Goal: Information Seeking & Learning: Learn about a topic

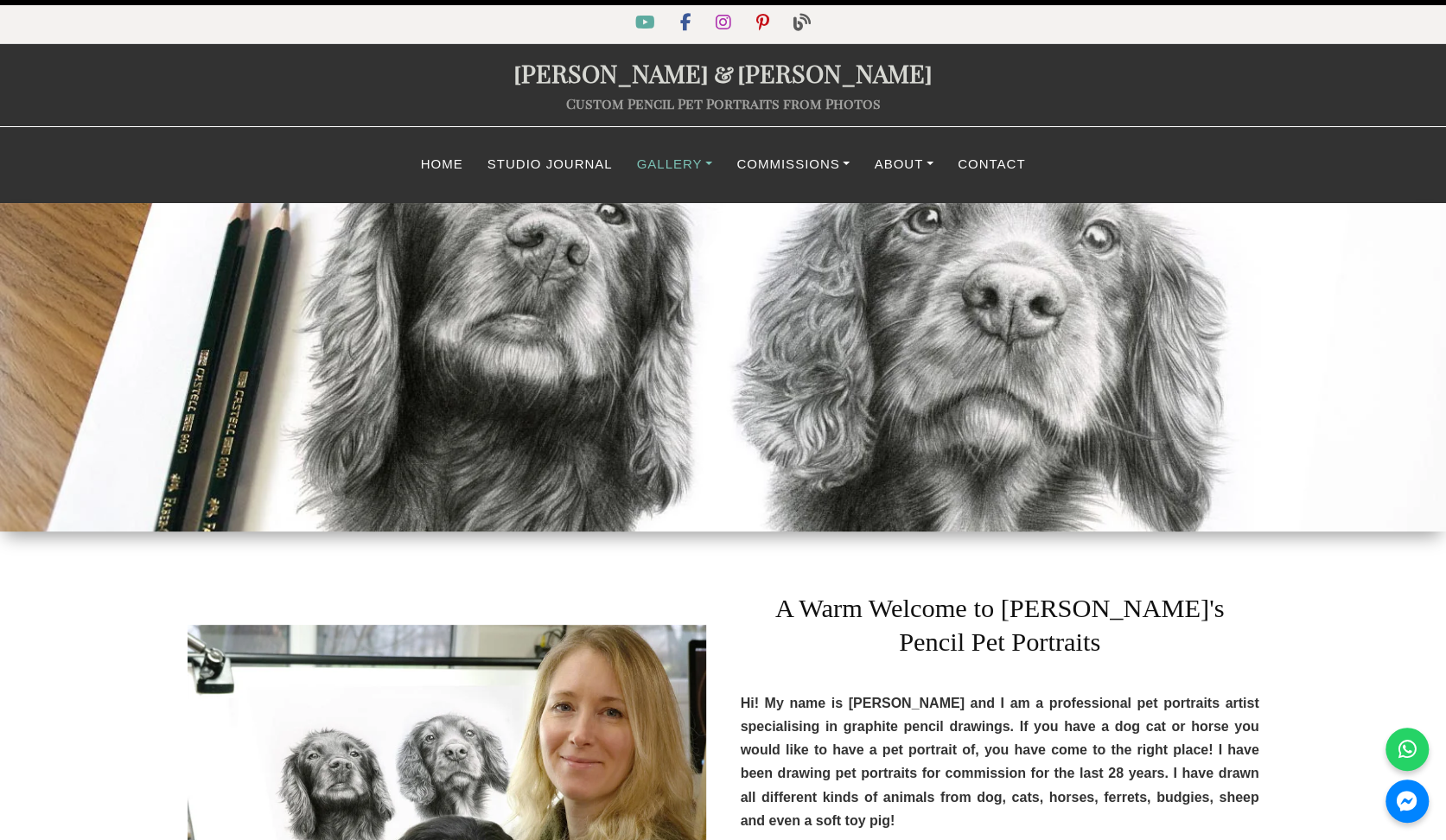
click at [673, 169] on link "Gallery" at bounding box center [674, 165] width 100 height 33
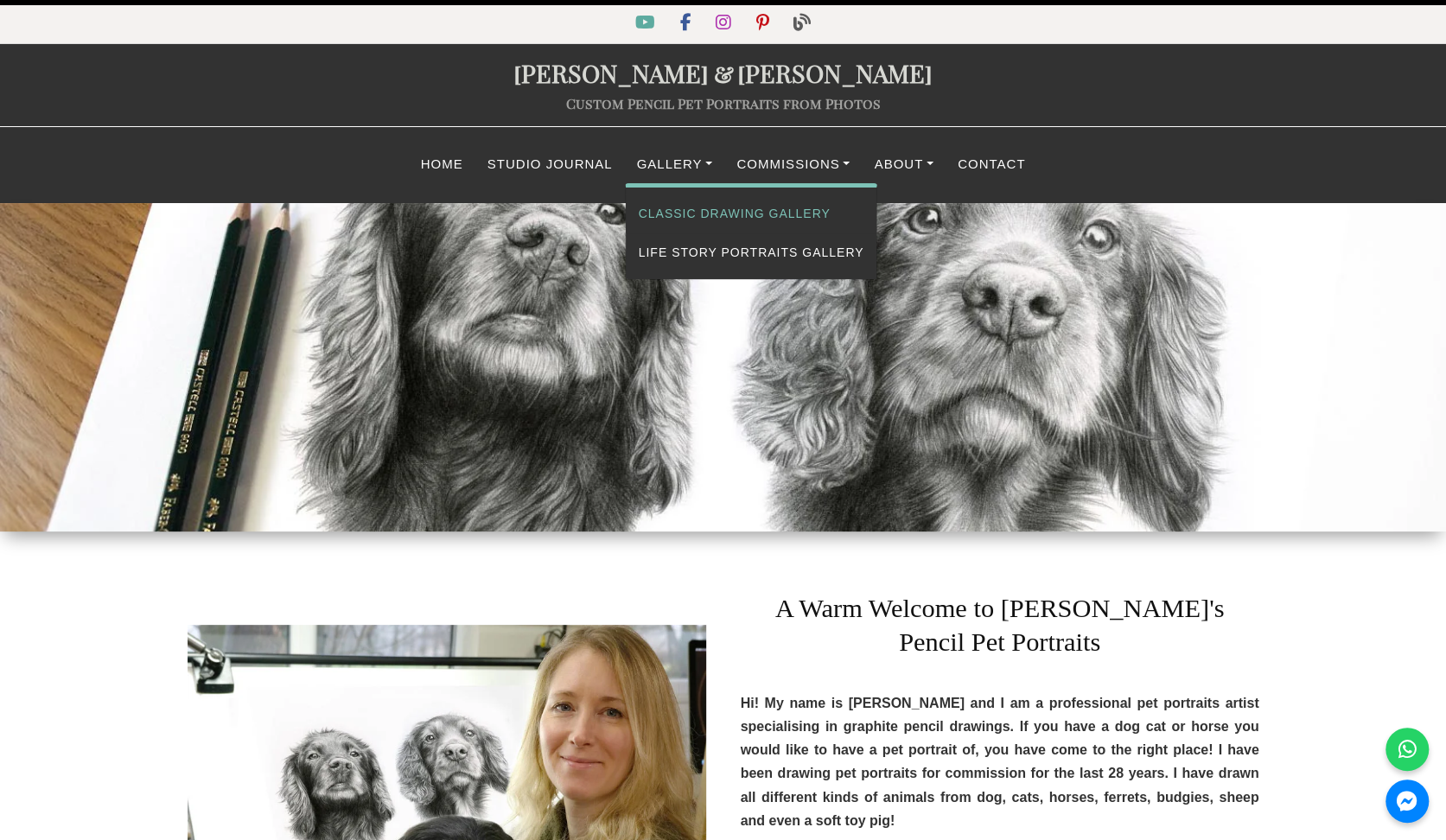
click at [726, 219] on link "Classic Drawing Gallery" at bounding box center [751, 214] width 252 height 39
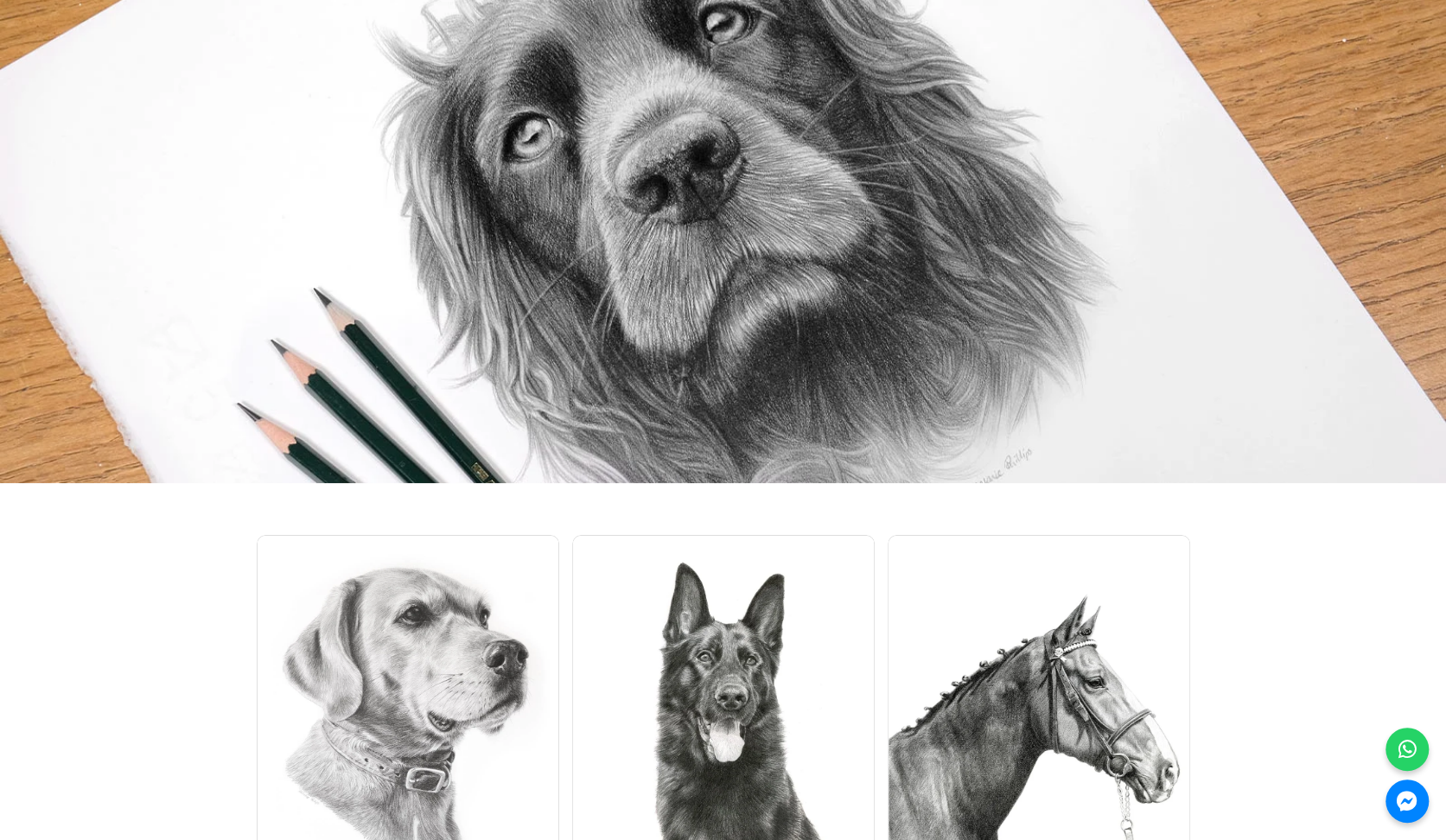
scroll to position [8815, 0]
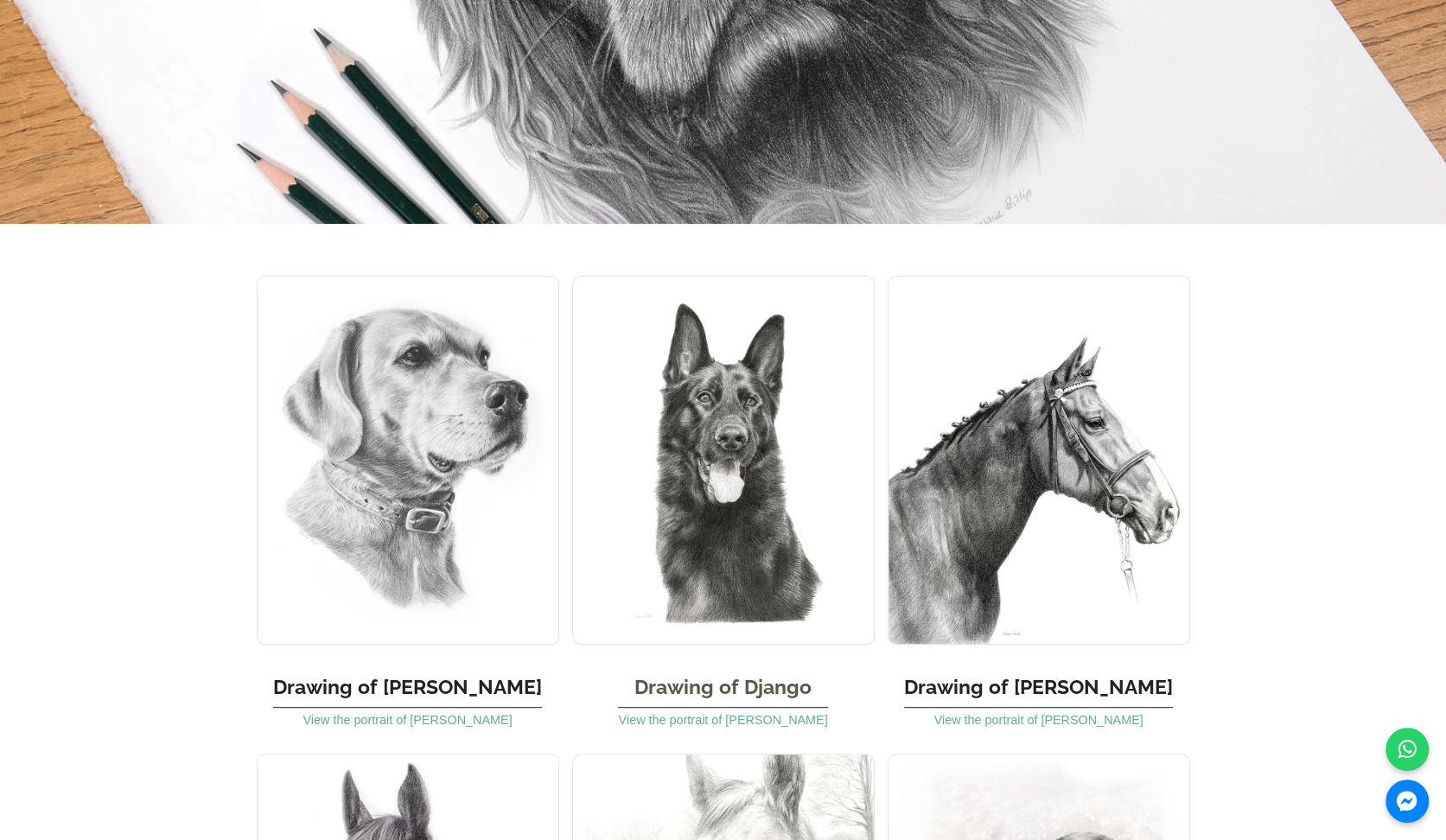
click at [681, 316] on img at bounding box center [723, 460] width 303 height 369
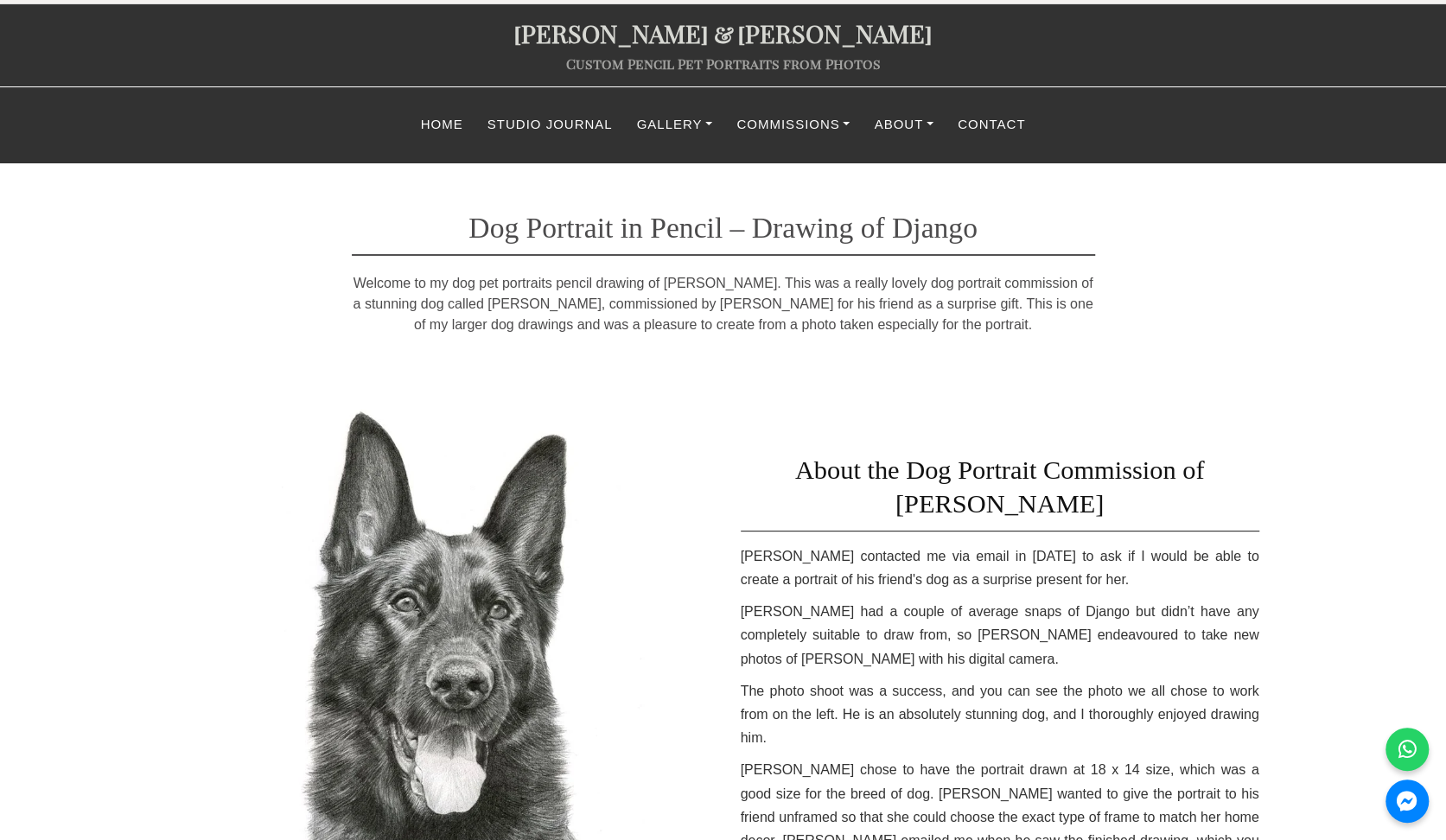
scroll to position [346, 0]
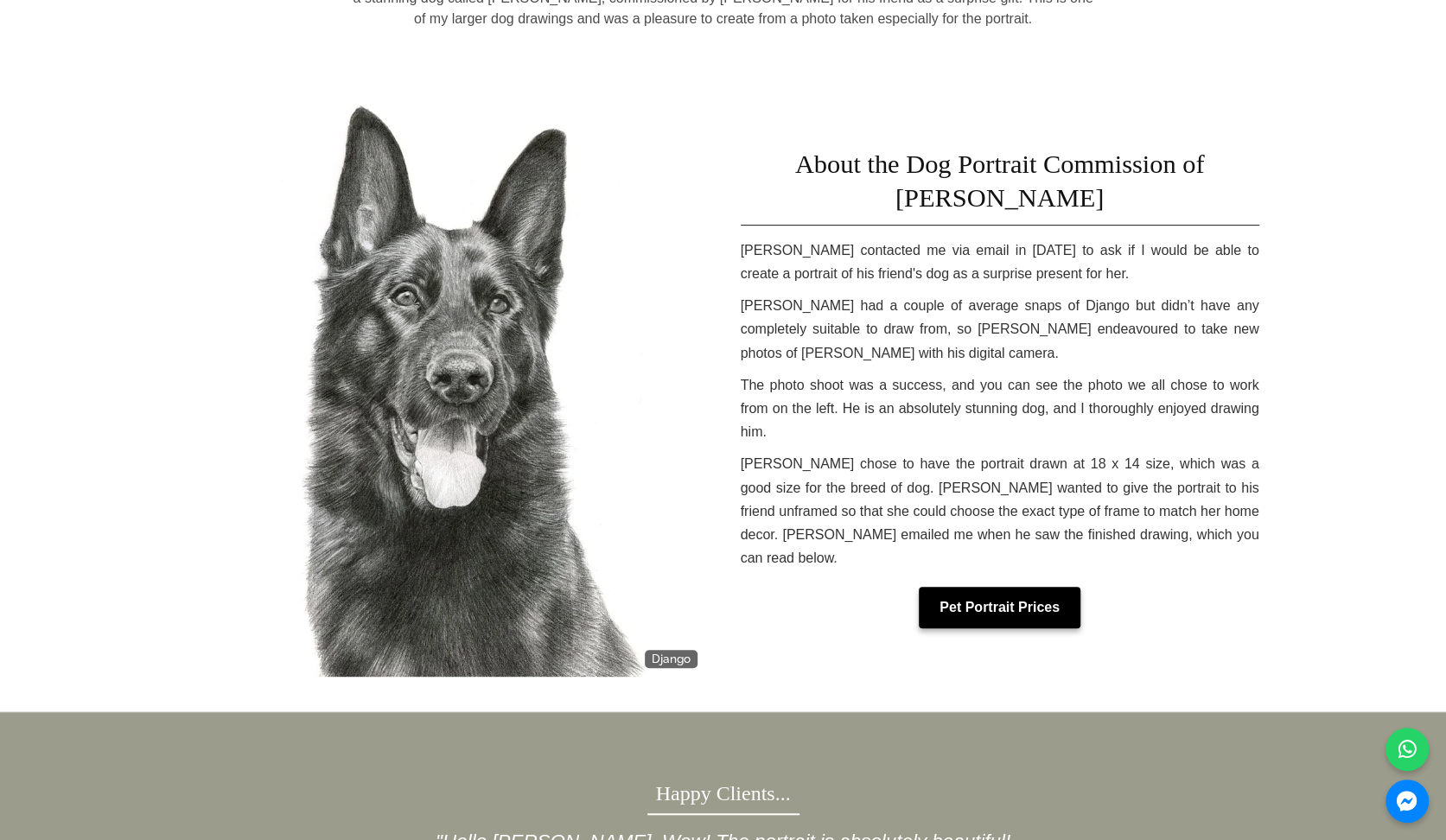
click at [1021, 587] on link "Pet Portrait Prices" at bounding box center [999, 608] width 162 height 41
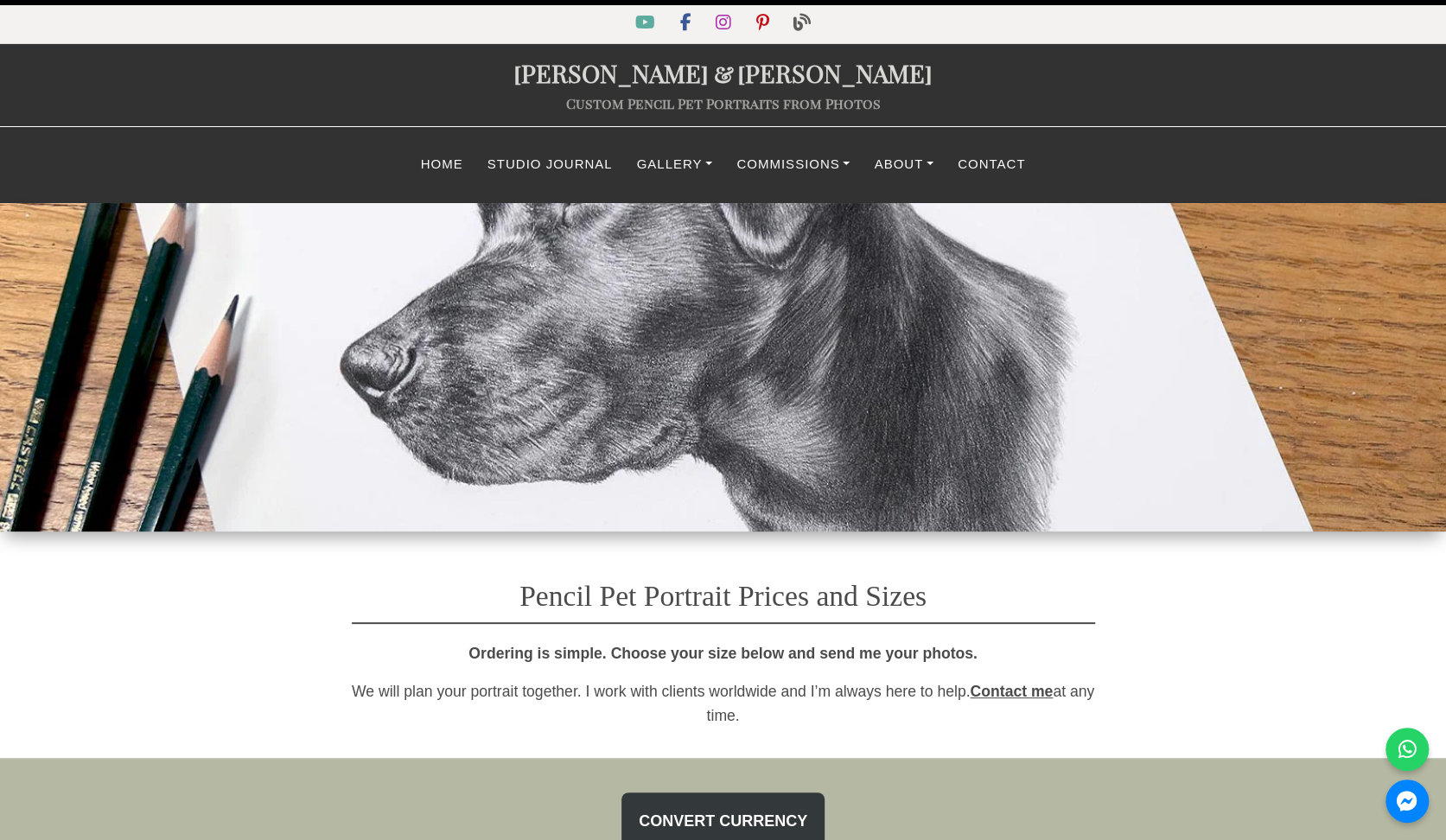
select select "GBP"
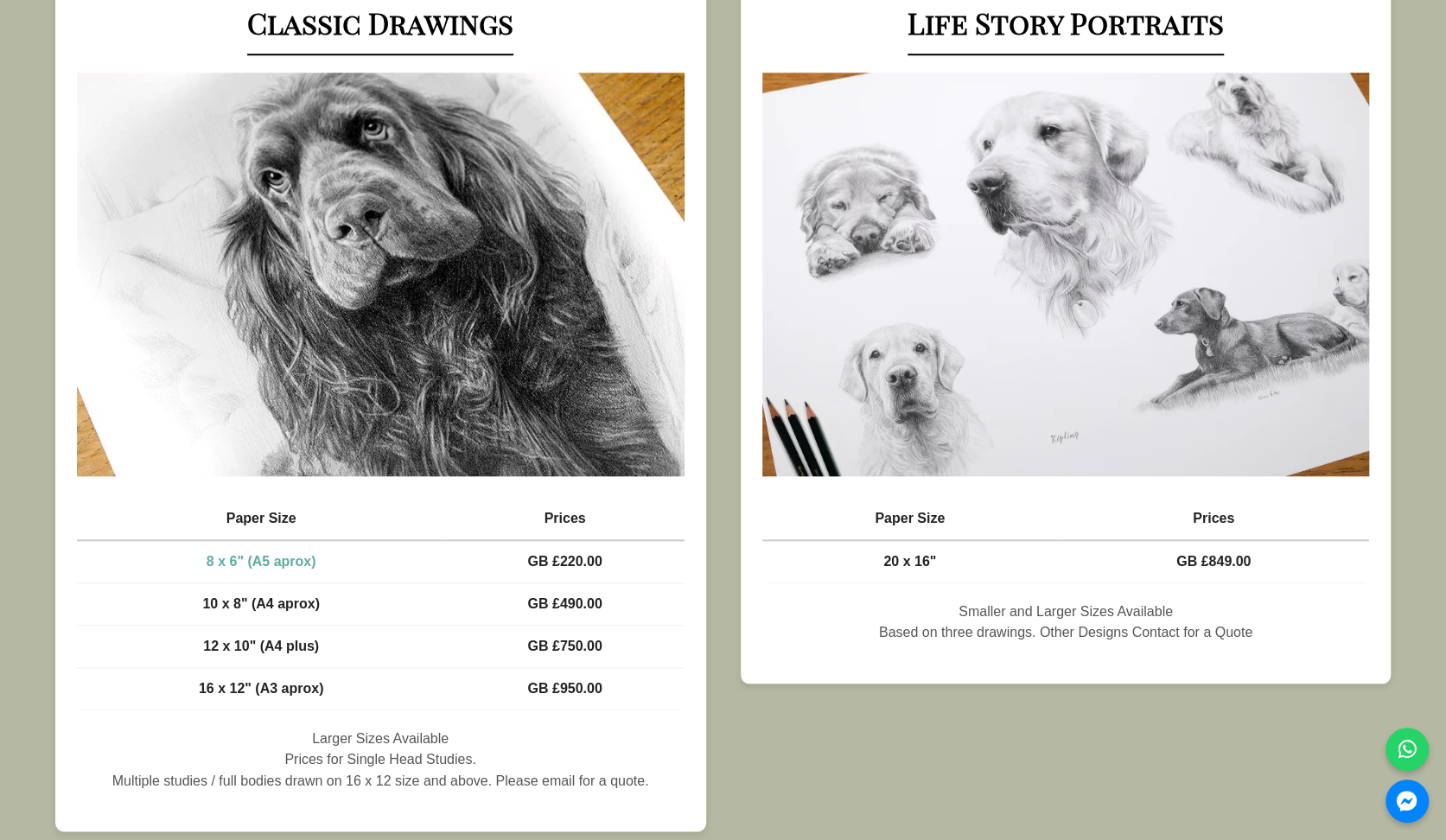
scroll to position [865, 0]
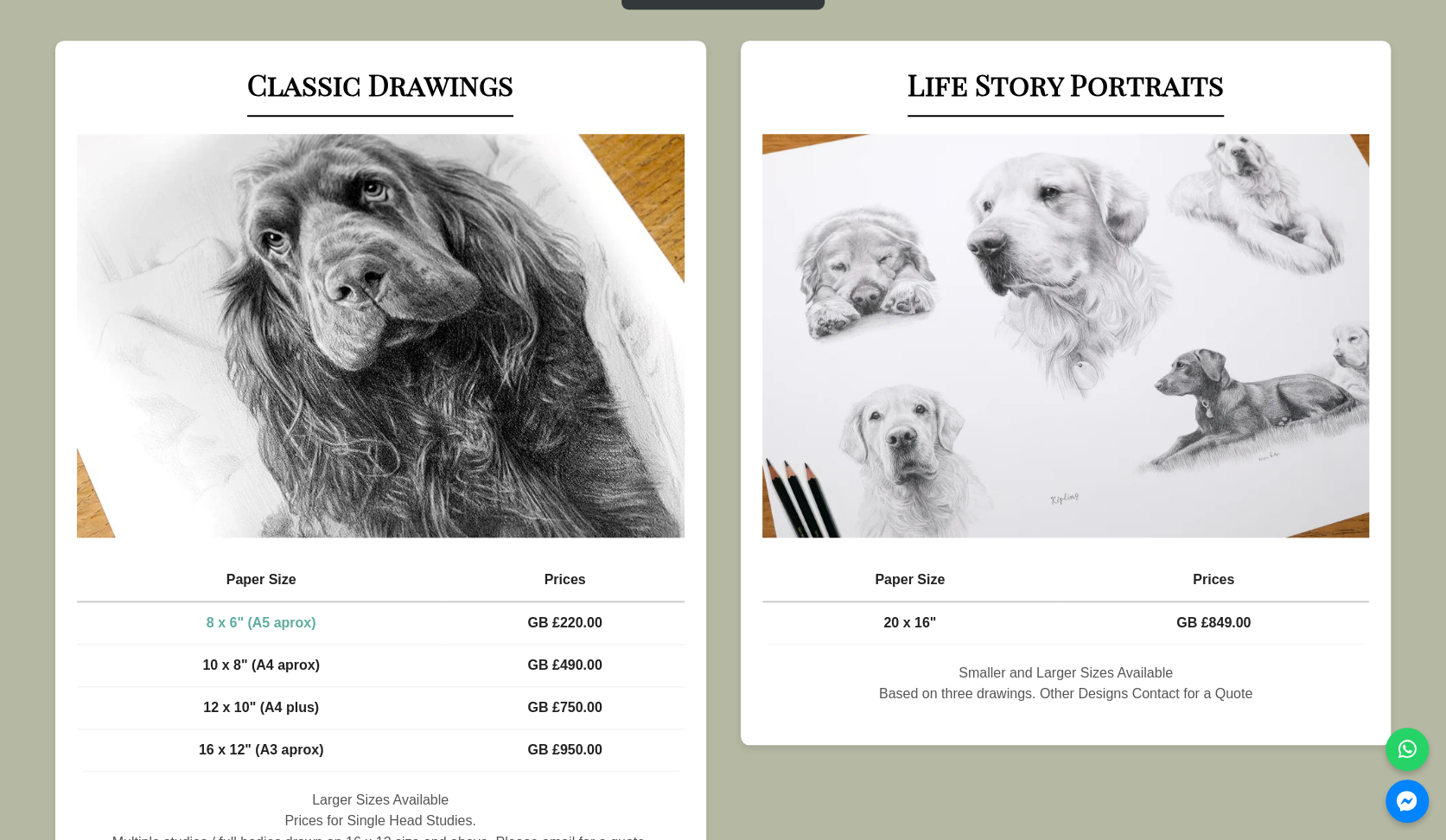
drag, startPoint x: 603, startPoint y: 623, endPoint x: 542, endPoint y: 625, distance: 61.0
click at [546, 624] on td "GB £220.00" at bounding box center [565, 623] width 238 height 43
click at [541, 625] on span "GB £220.00" at bounding box center [565, 622] width 75 height 15
drag, startPoint x: 534, startPoint y: 626, endPoint x: 584, endPoint y: 627, distance: 50.0
click at [584, 627] on span "GB £220.00" at bounding box center [565, 622] width 75 height 15
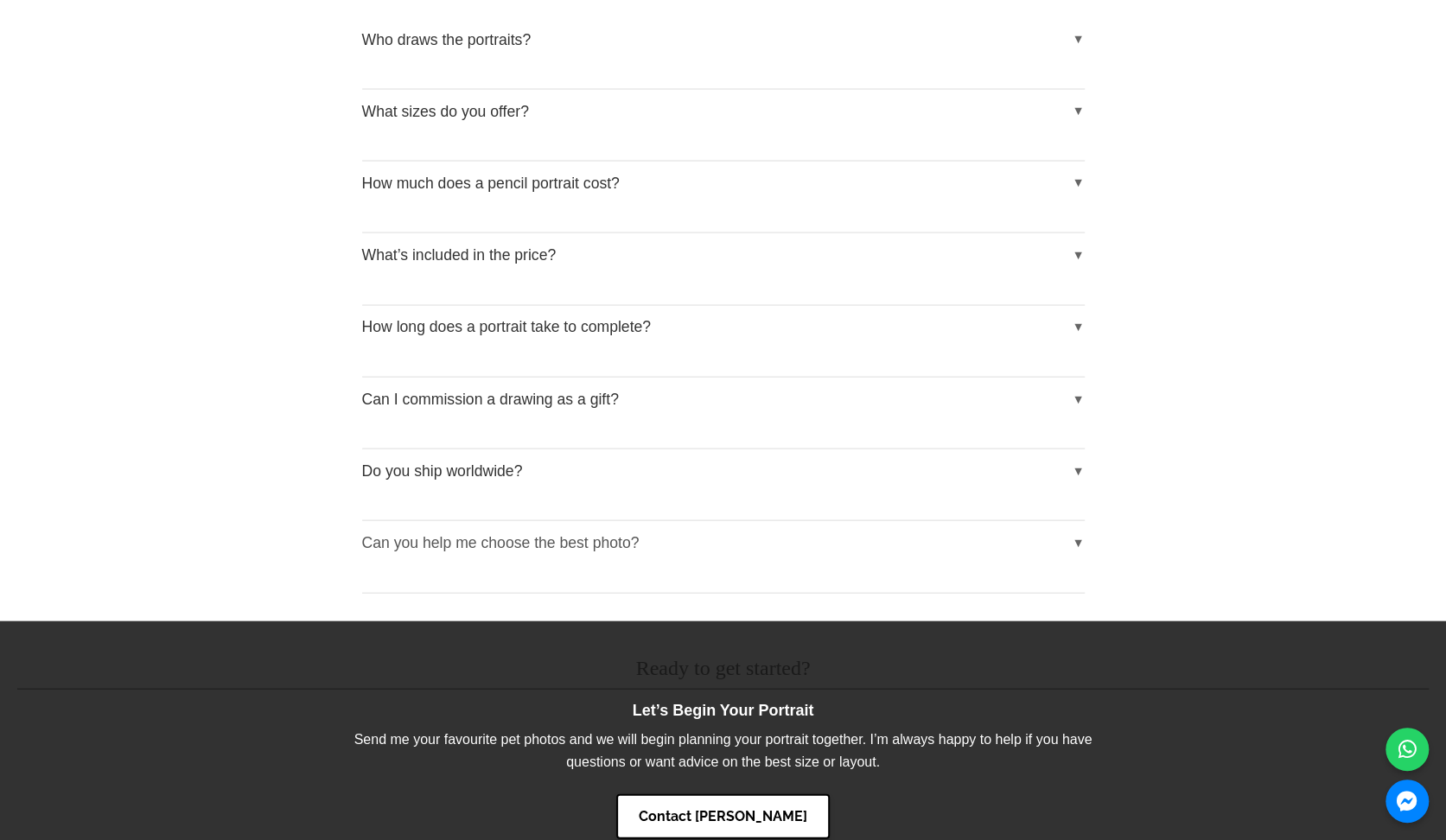
scroll to position [2160, 0]
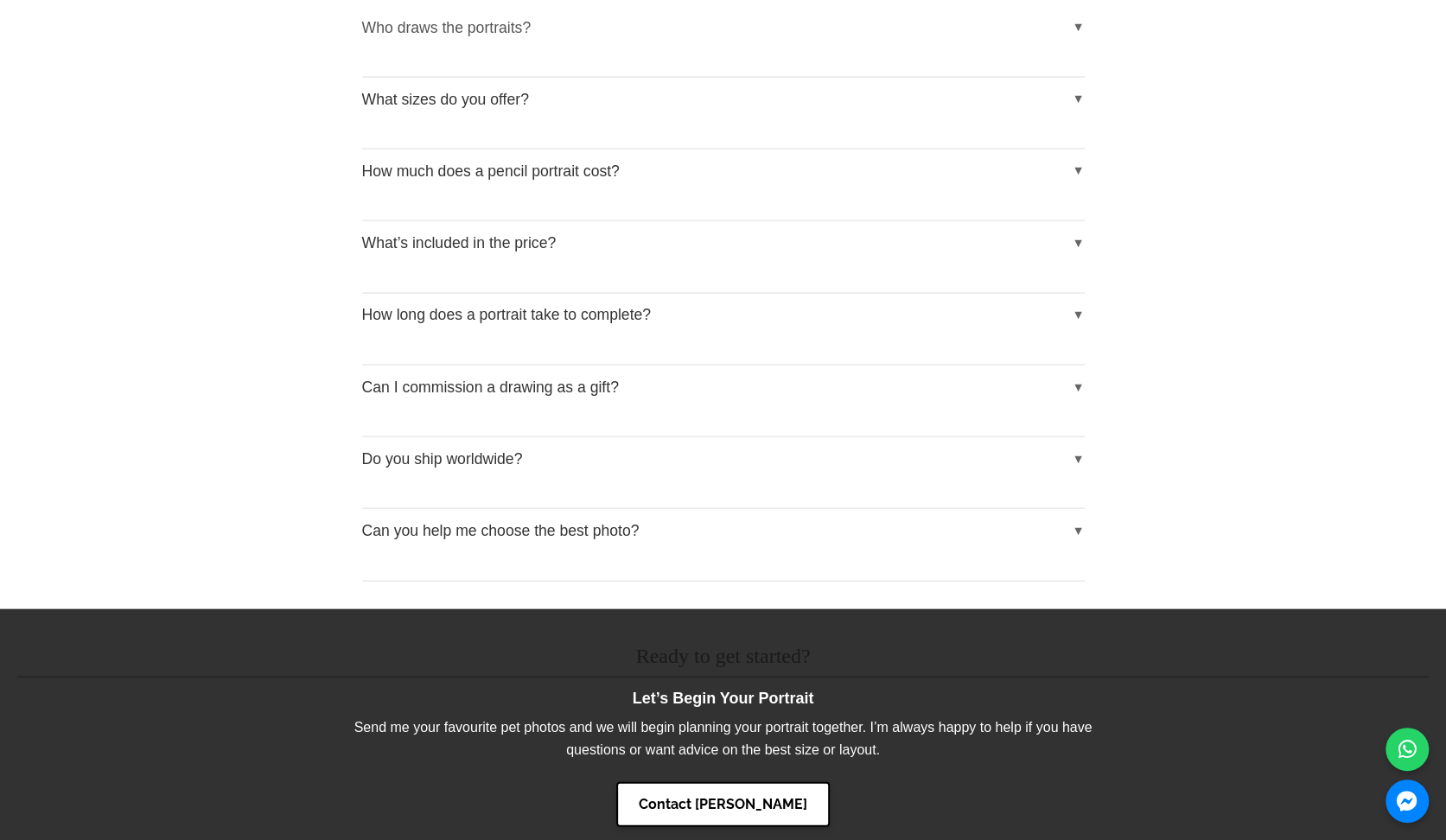
click at [462, 37] on button "Who draws the portraits?" at bounding box center [723, 26] width 723 height 43
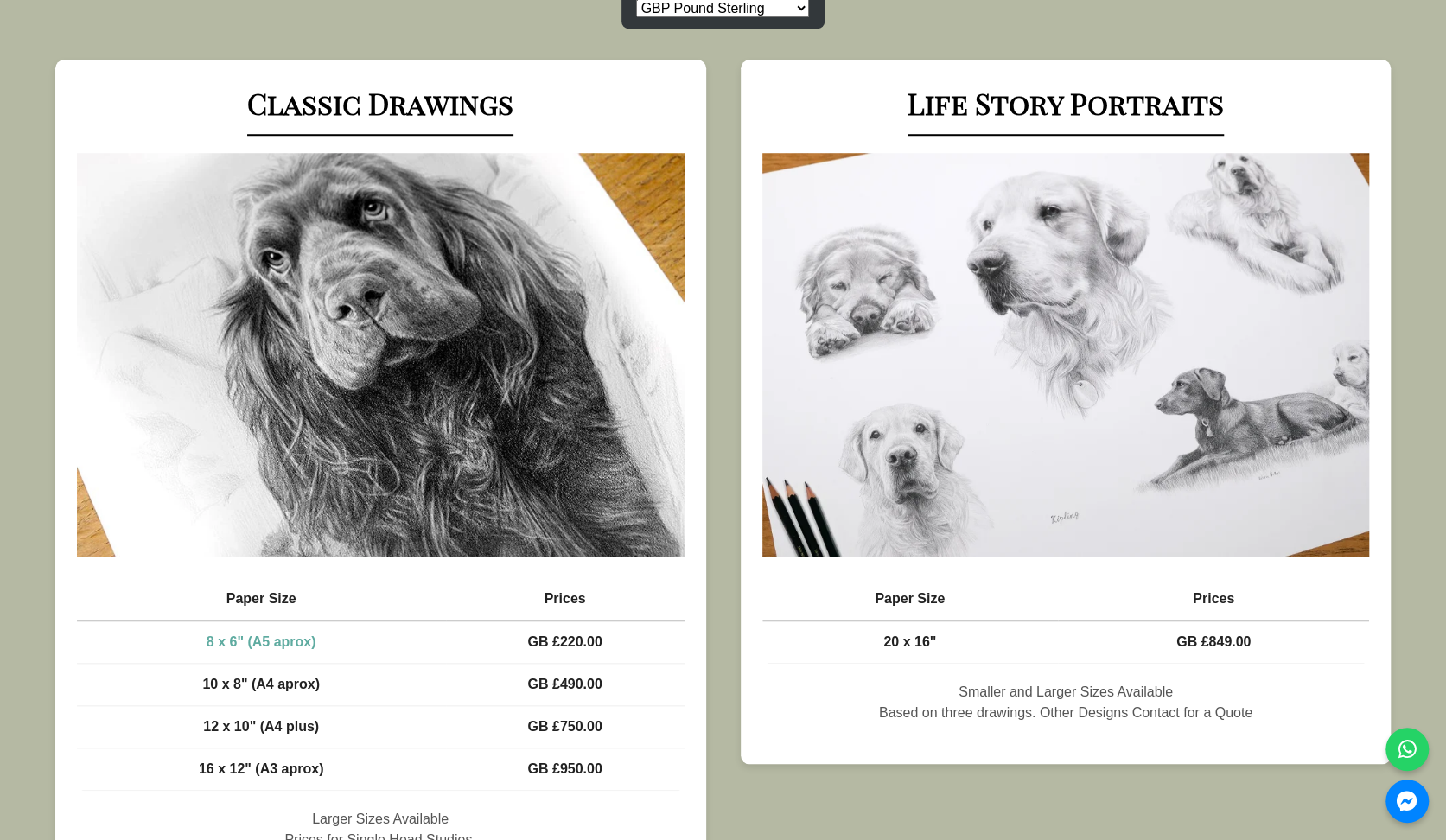
scroll to position [777, 0]
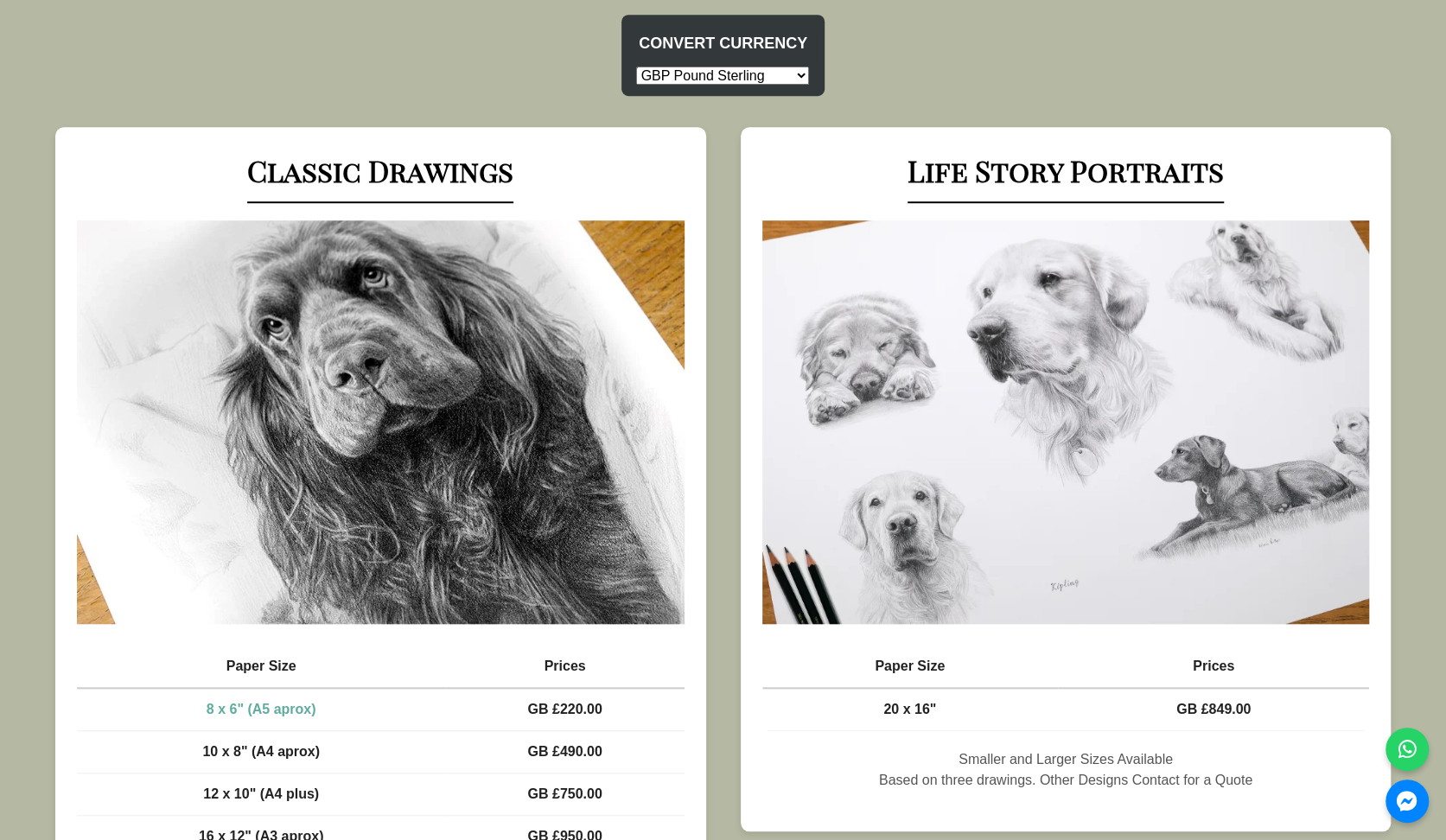
click at [1041, 402] on img at bounding box center [1067, 422] width 608 height 404
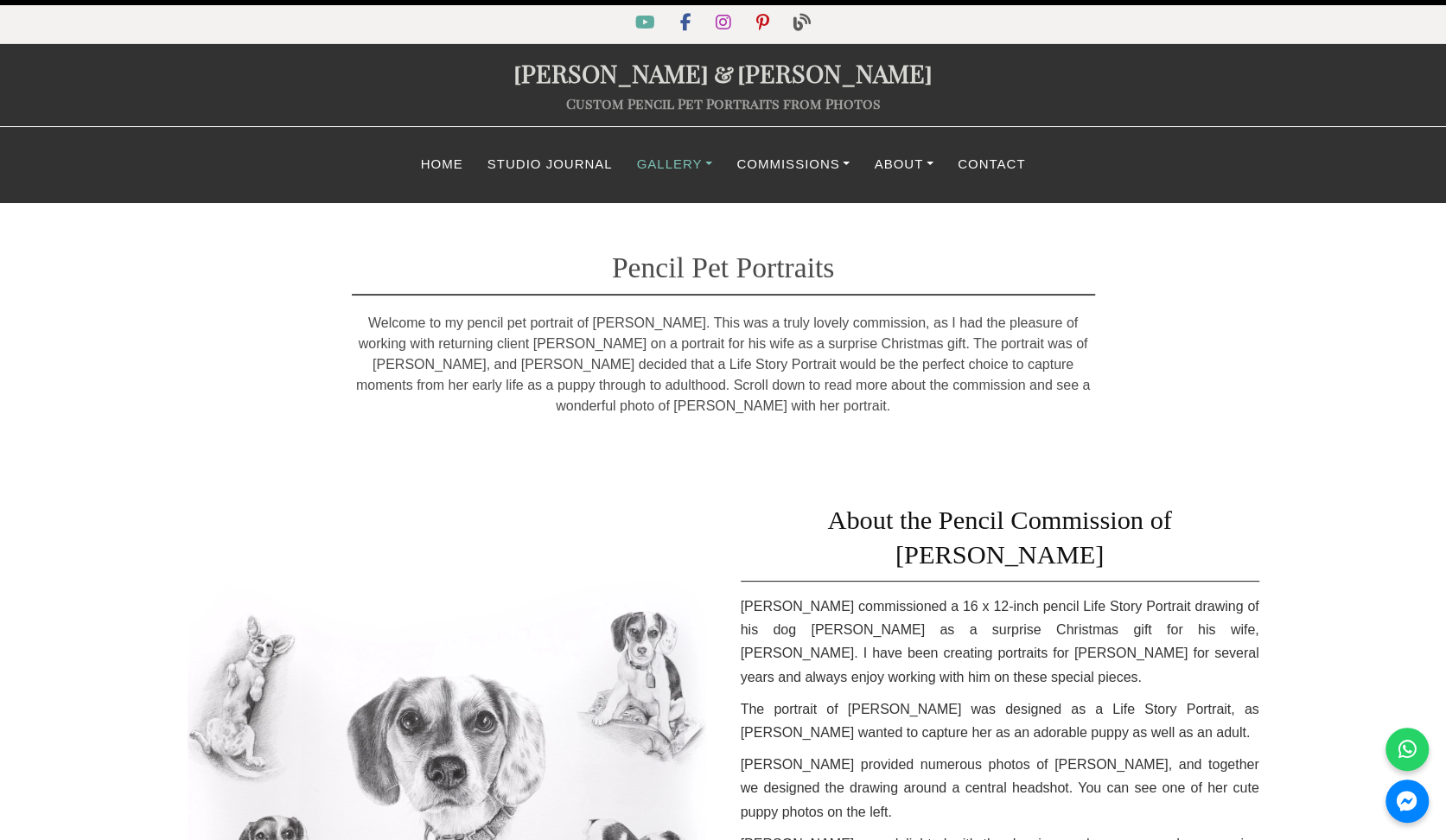
click at [652, 162] on link "Gallery" at bounding box center [674, 165] width 100 height 33
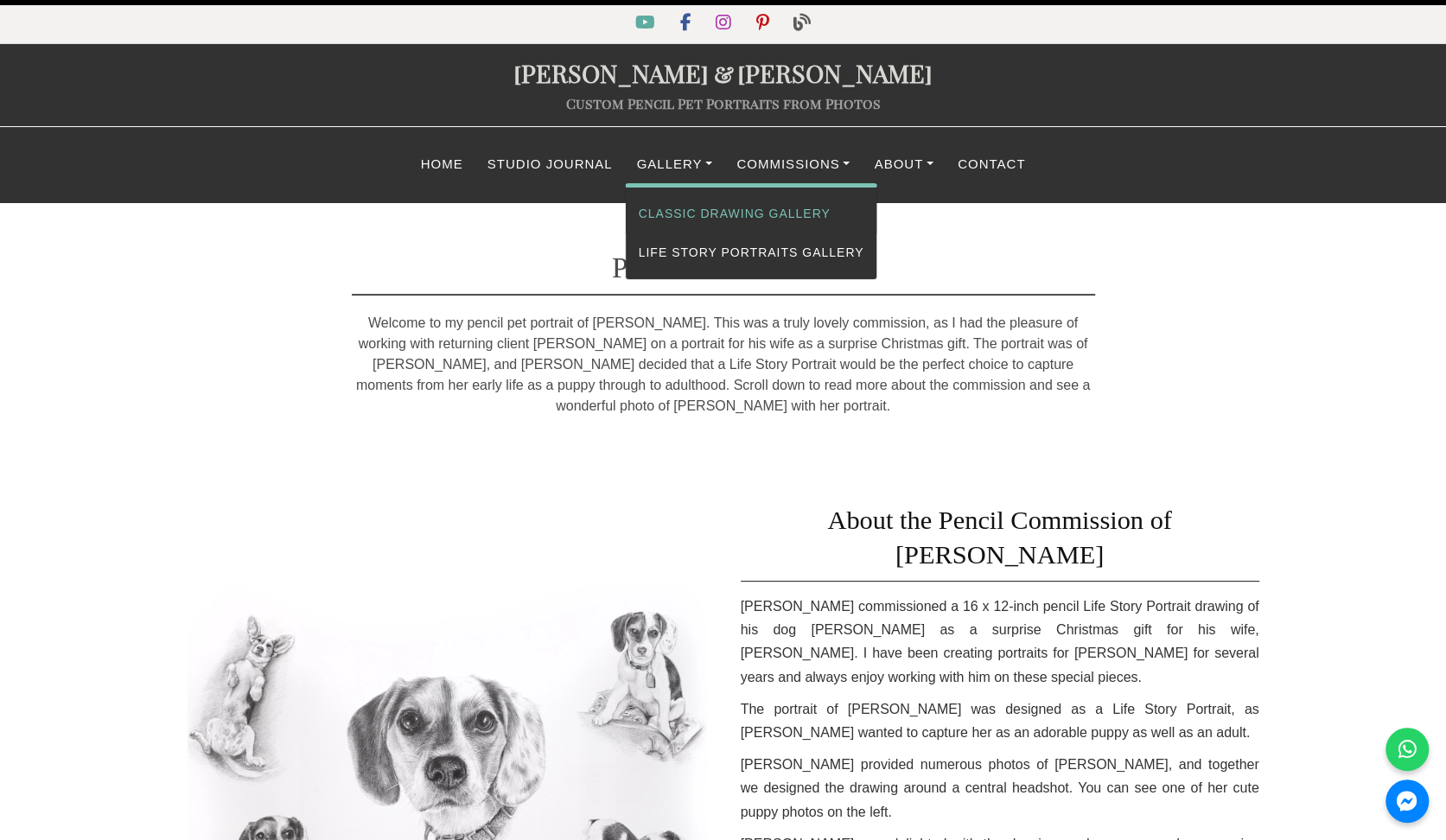
click at [693, 208] on link "Classic Drawing Gallery" at bounding box center [751, 214] width 252 height 39
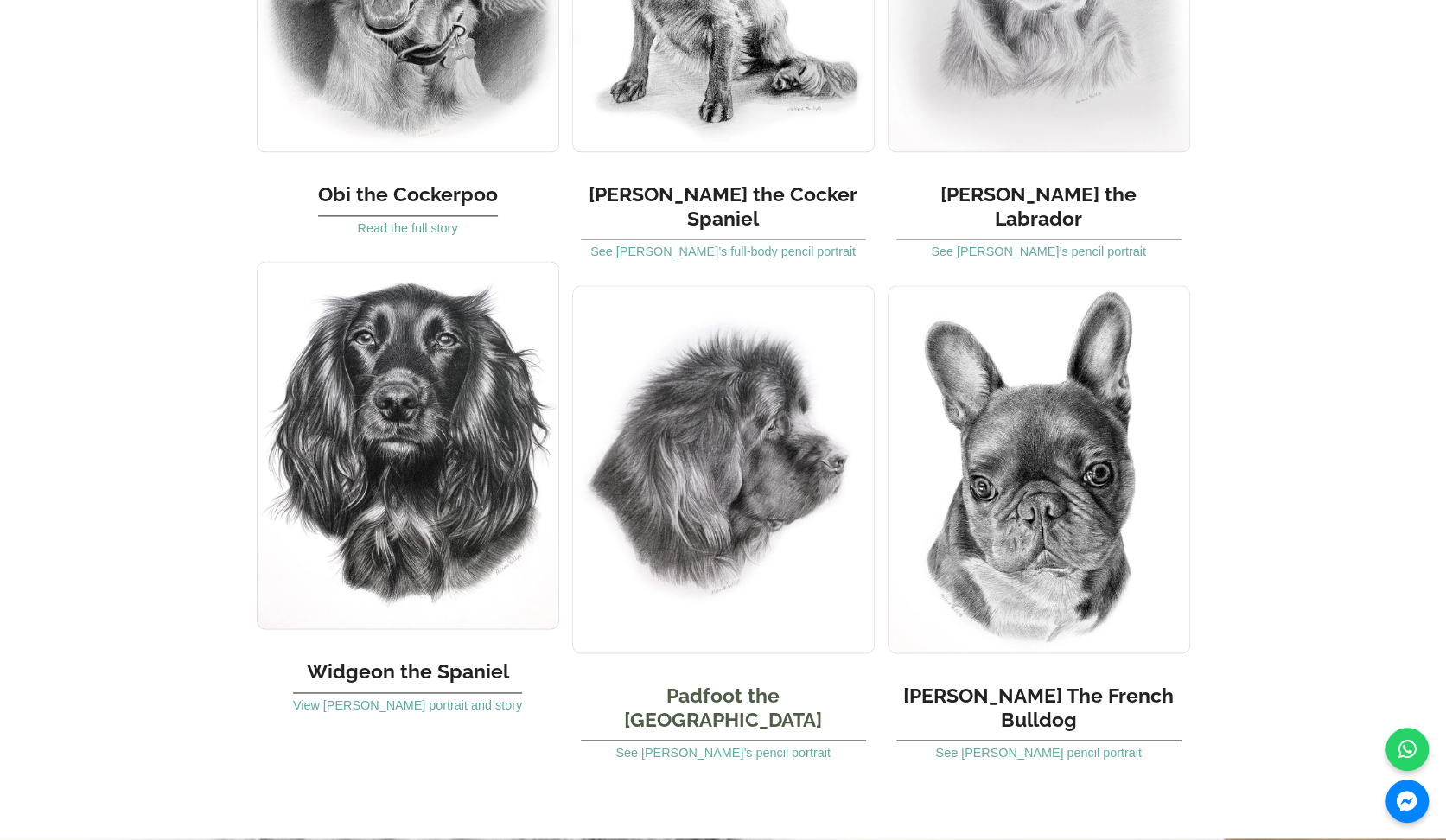
scroll to position [1469, 0]
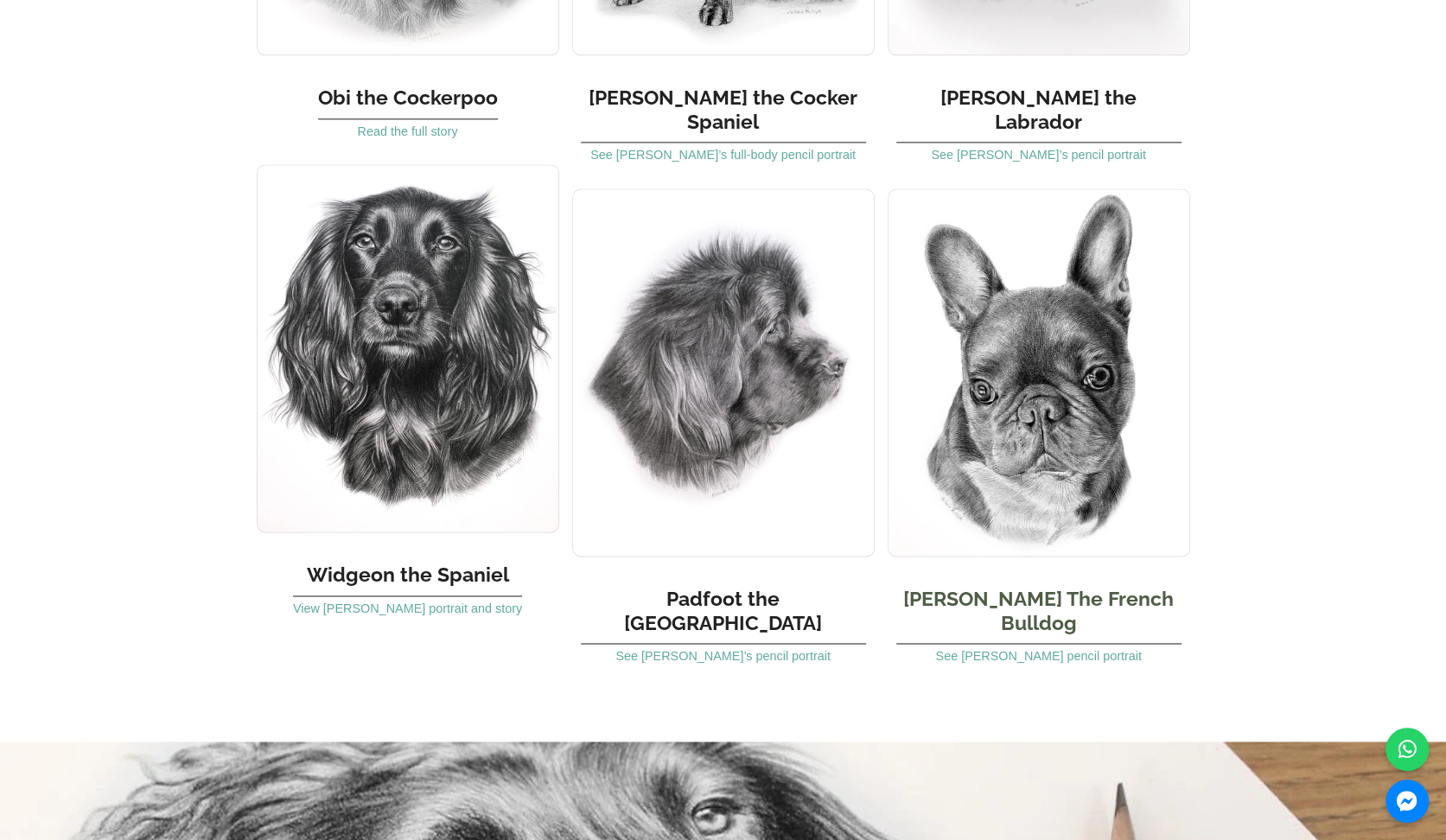
click at [1105, 373] on img at bounding box center [1038, 372] width 303 height 369
click at [413, 390] on img at bounding box center [408, 349] width 303 height 369
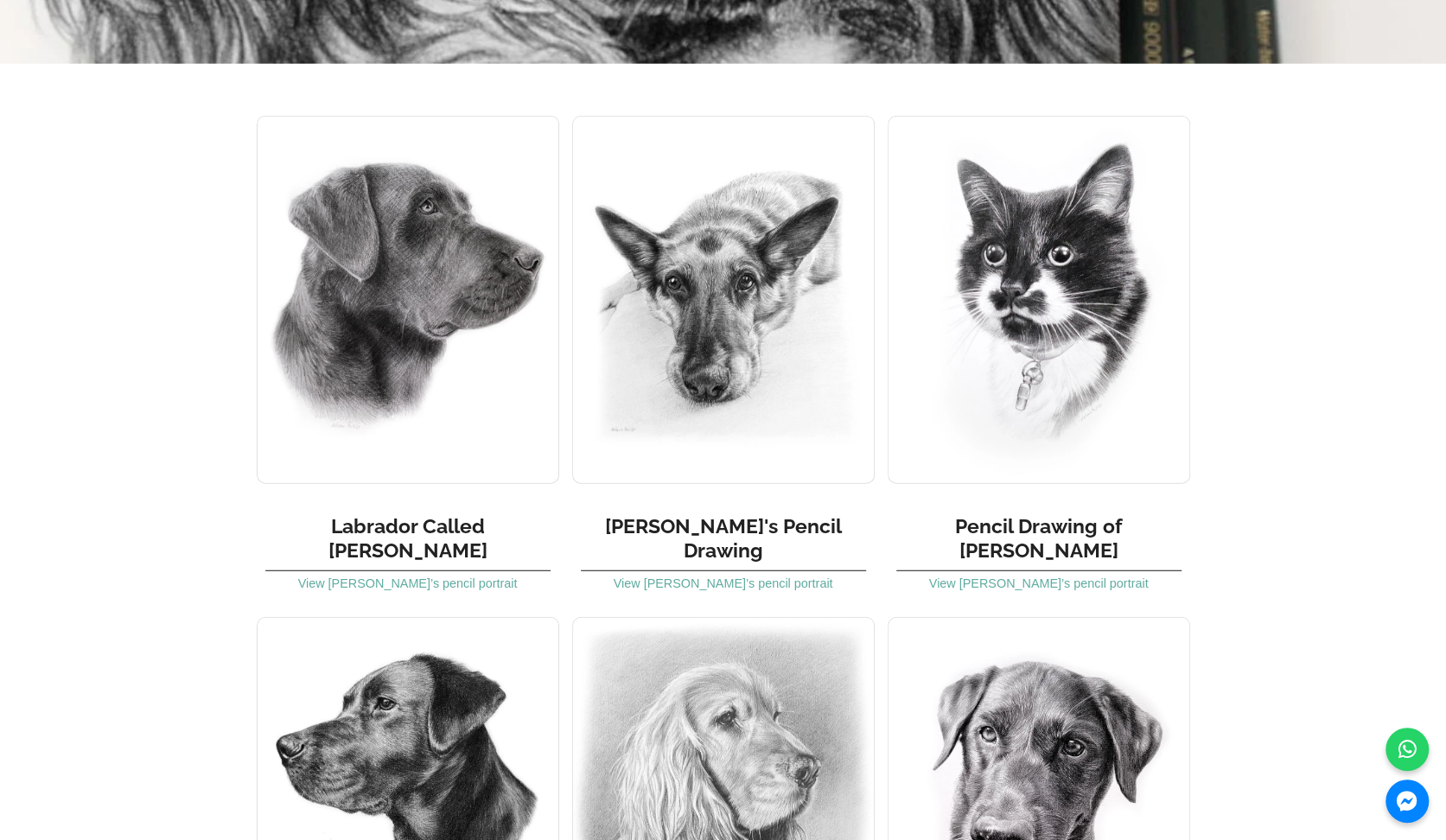
scroll to position [2765, 0]
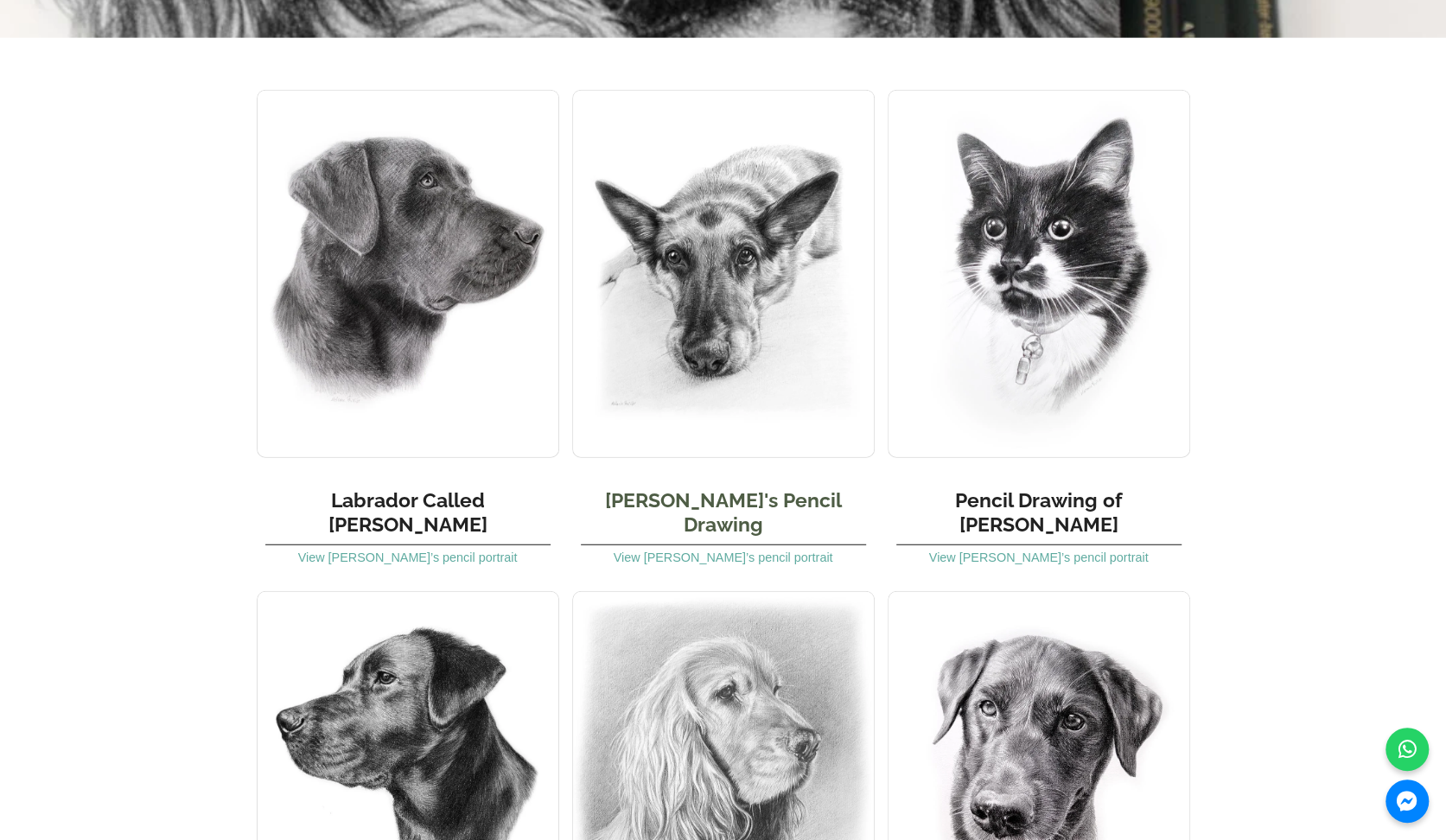
click at [698, 271] on img at bounding box center [723, 274] width 303 height 369
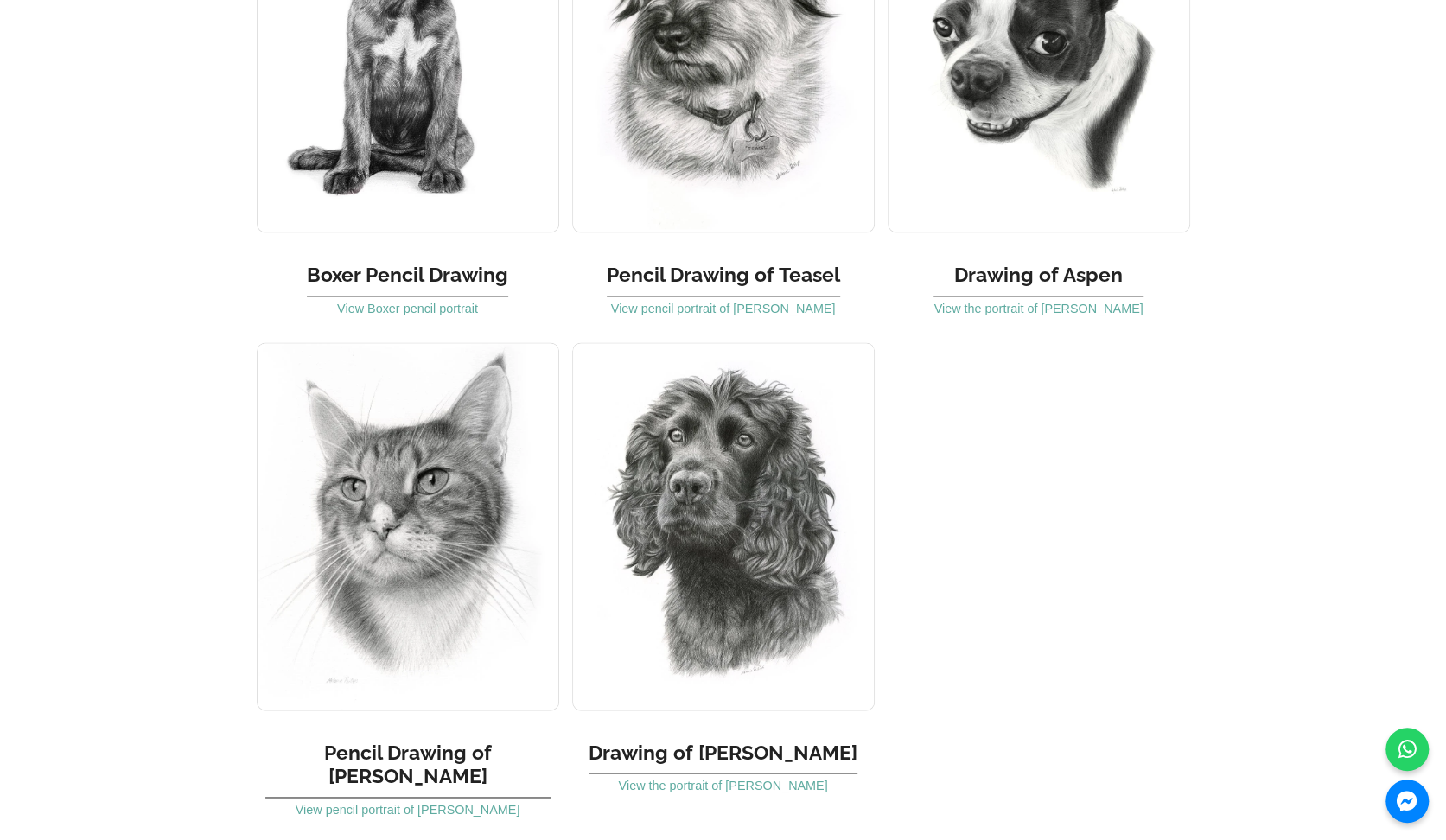
scroll to position [5704, 0]
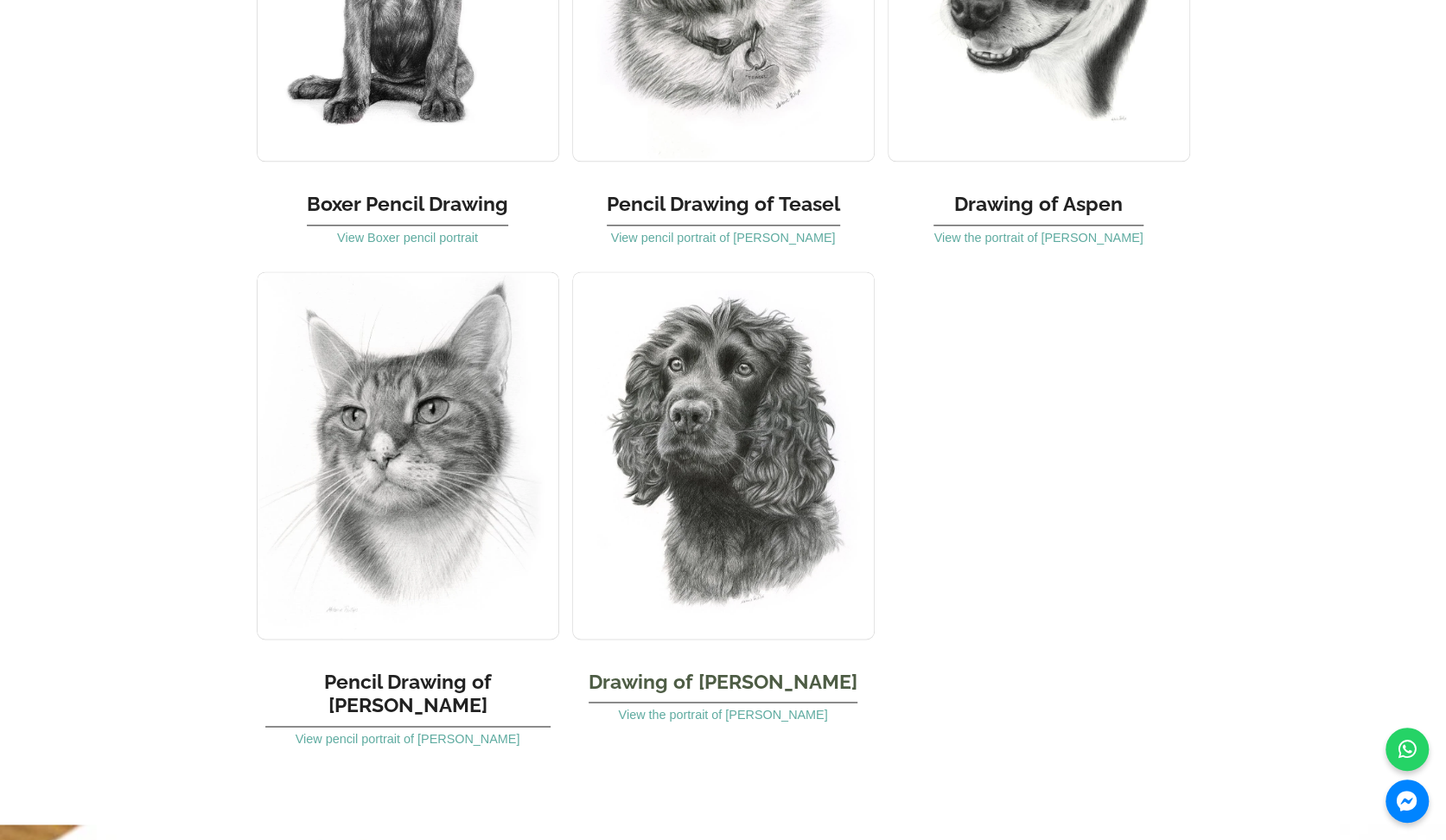
click at [741, 392] on img at bounding box center [723, 456] width 303 height 369
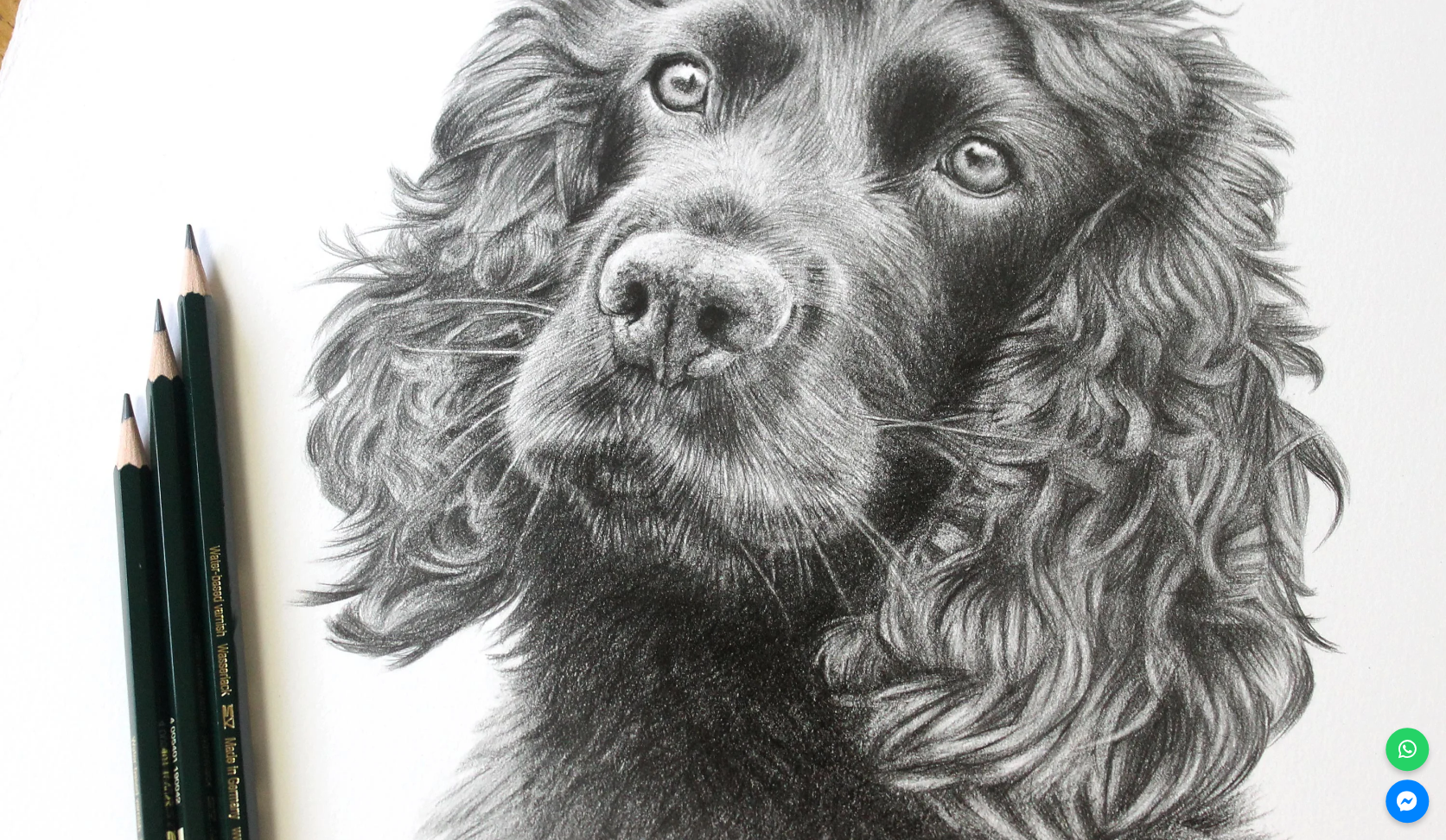
scroll to position [2939, 0]
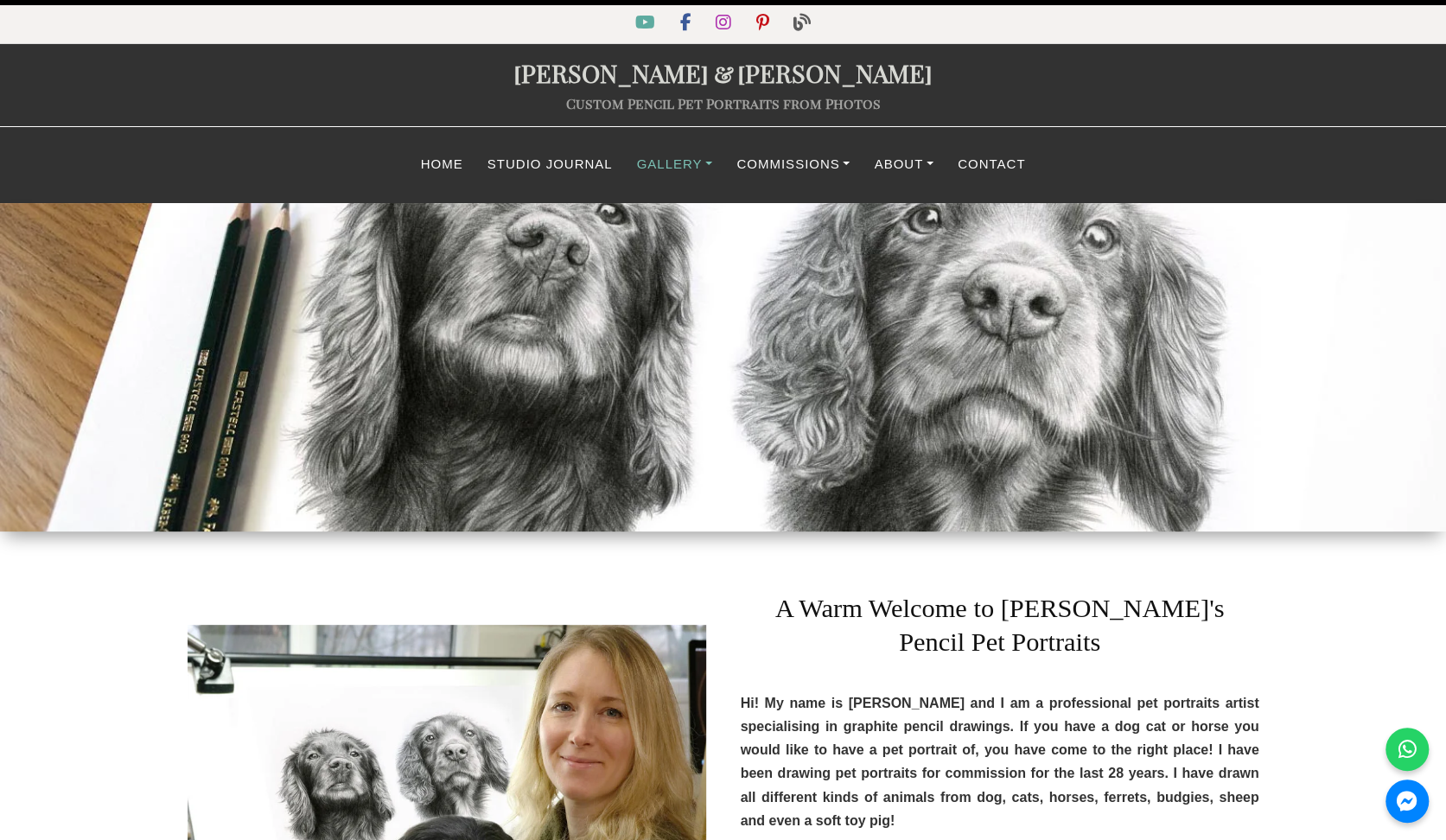
click at [673, 162] on link "Gallery" at bounding box center [674, 165] width 100 height 33
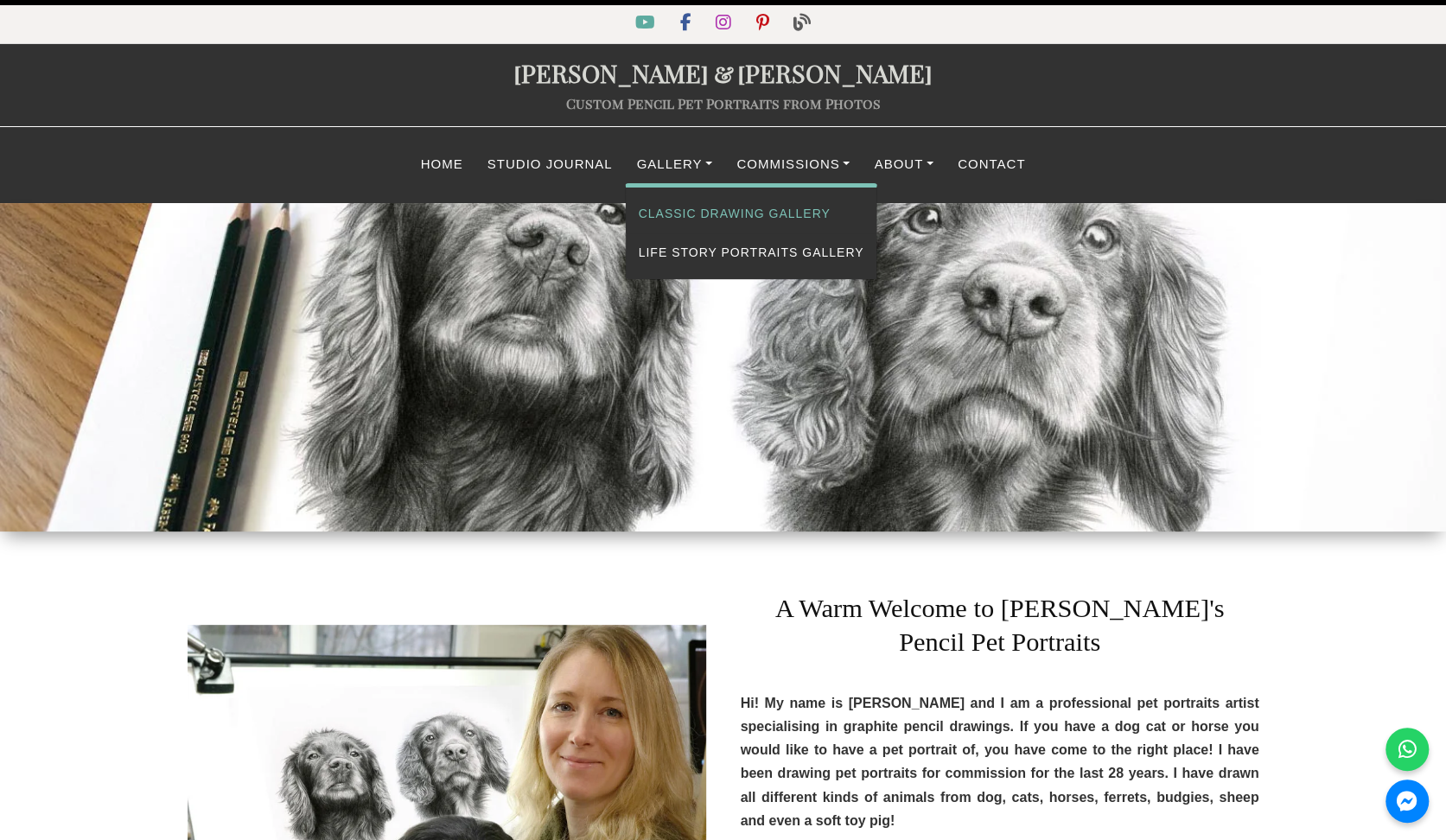
click at [718, 213] on link "Classic Drawing Gallery" at bounding box center [751, 214] width 252 height 39
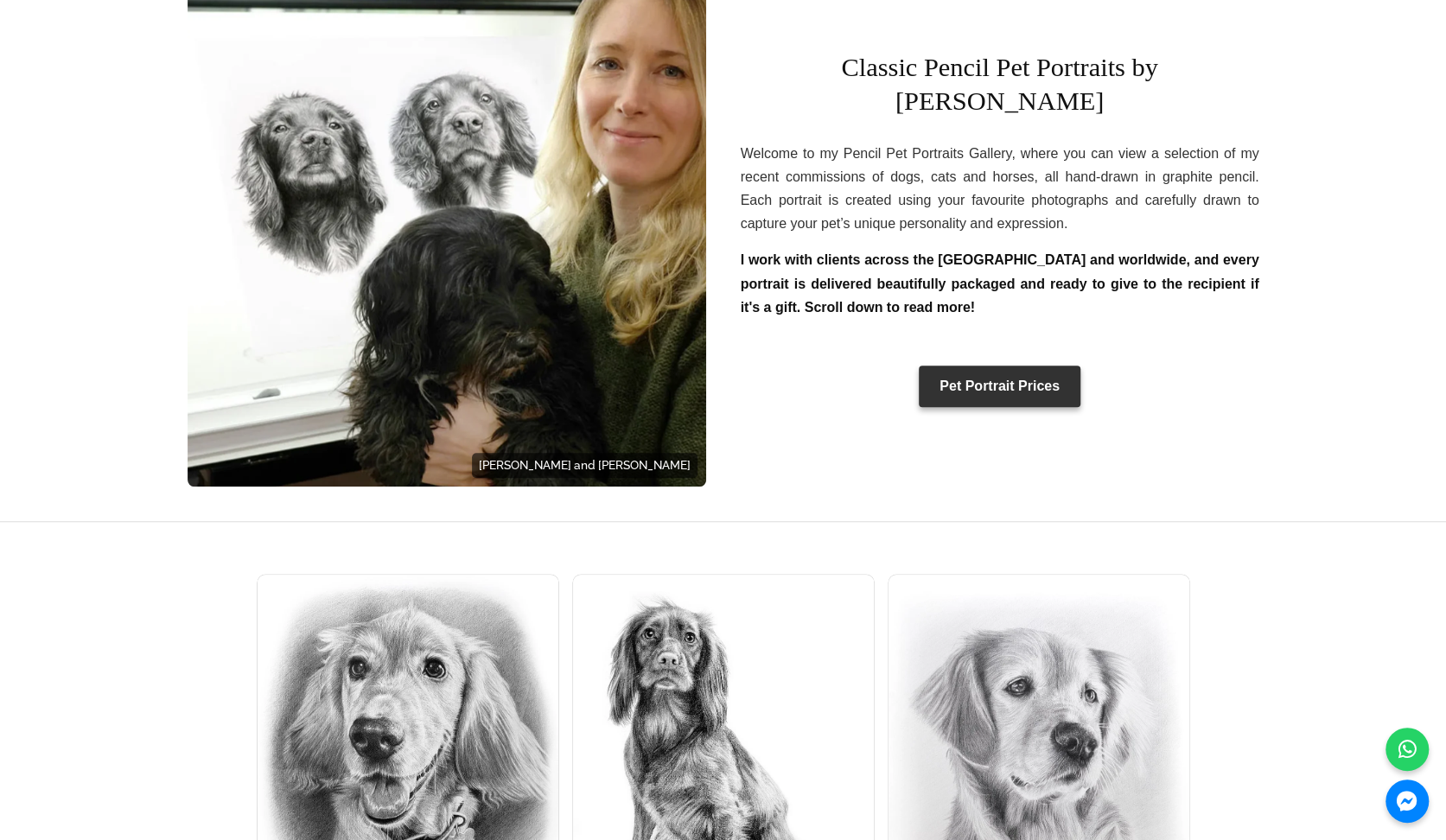
drag, startPoint x: 957, startPoint y: 668, endPoint x: 966, endPoint y: 702, distance: 35.2
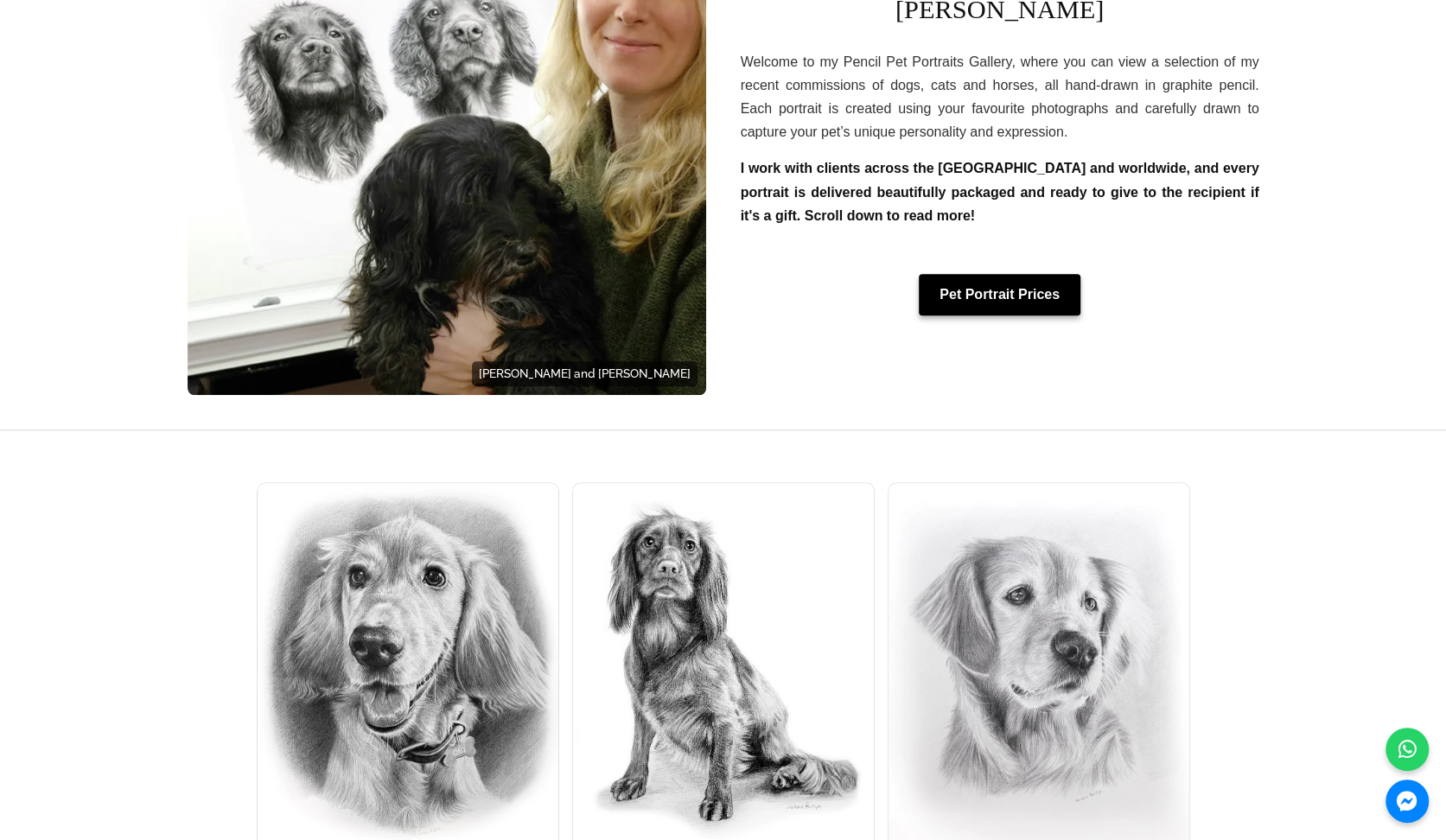
click at [999, 281] on link "Pet Portrait Prices" at bounding box center [999, 294] width 162 height 41
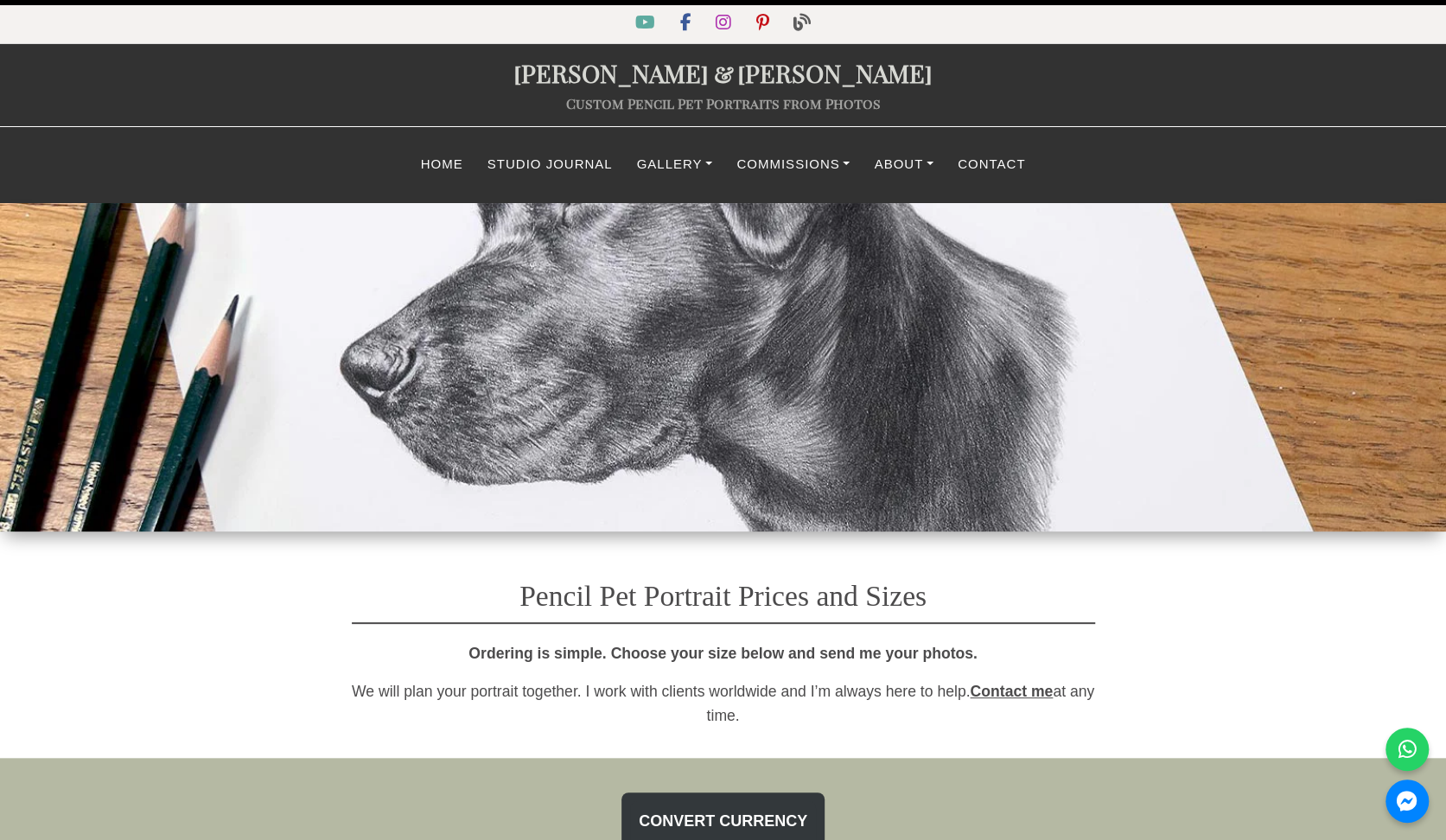
select select "GBP"
drag, startPoint x: 734, startPoint y: 509, endPoint x: 719, endPoint y: 187, distance: 322.3
click at [781, 167] on link "Commissions" at bounding box center [793, 165] width 137 height 33
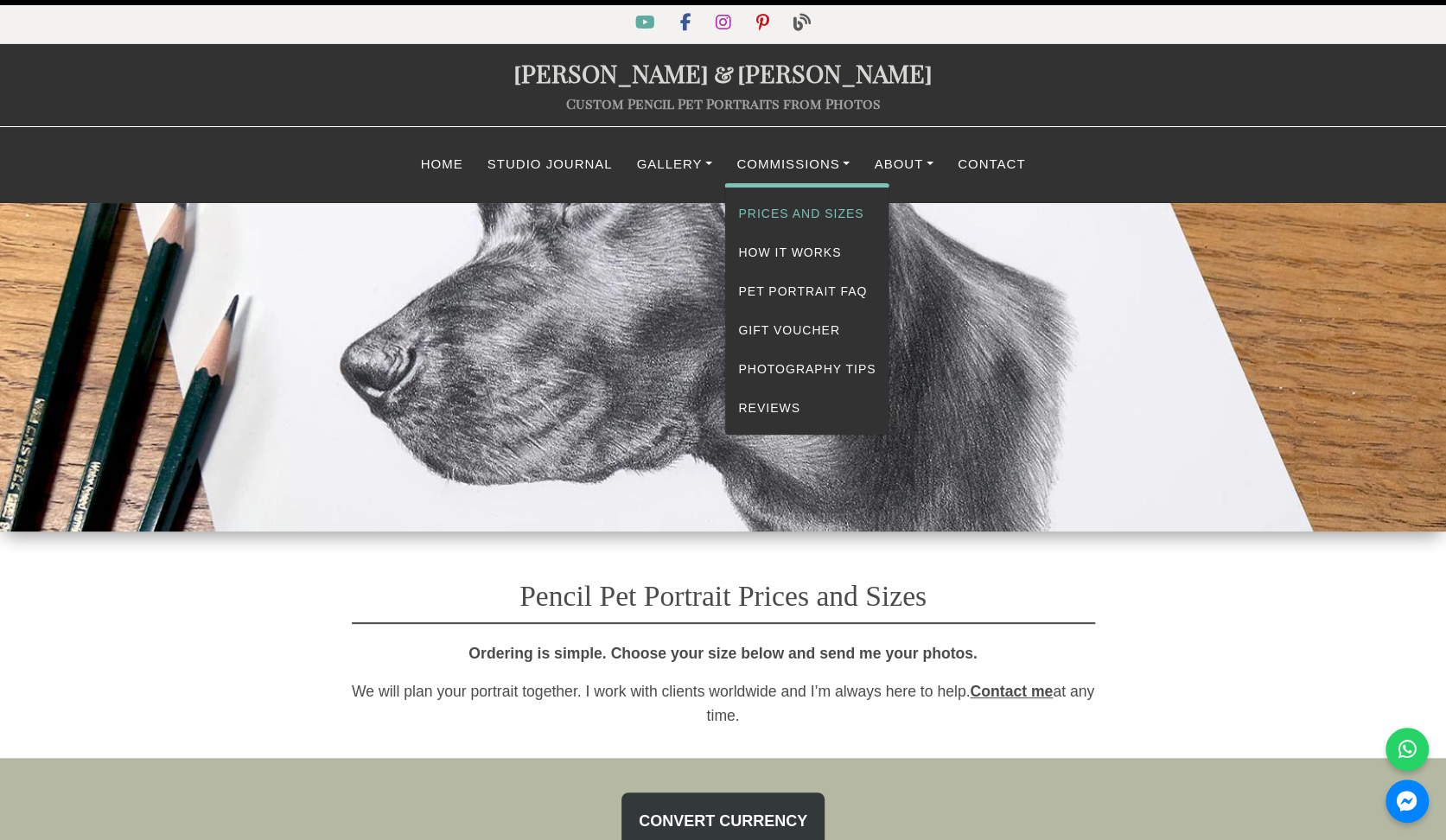
click at [792, 223] on link "Prices and Sizes" at bounding box center [807, 214] width 164 height 39
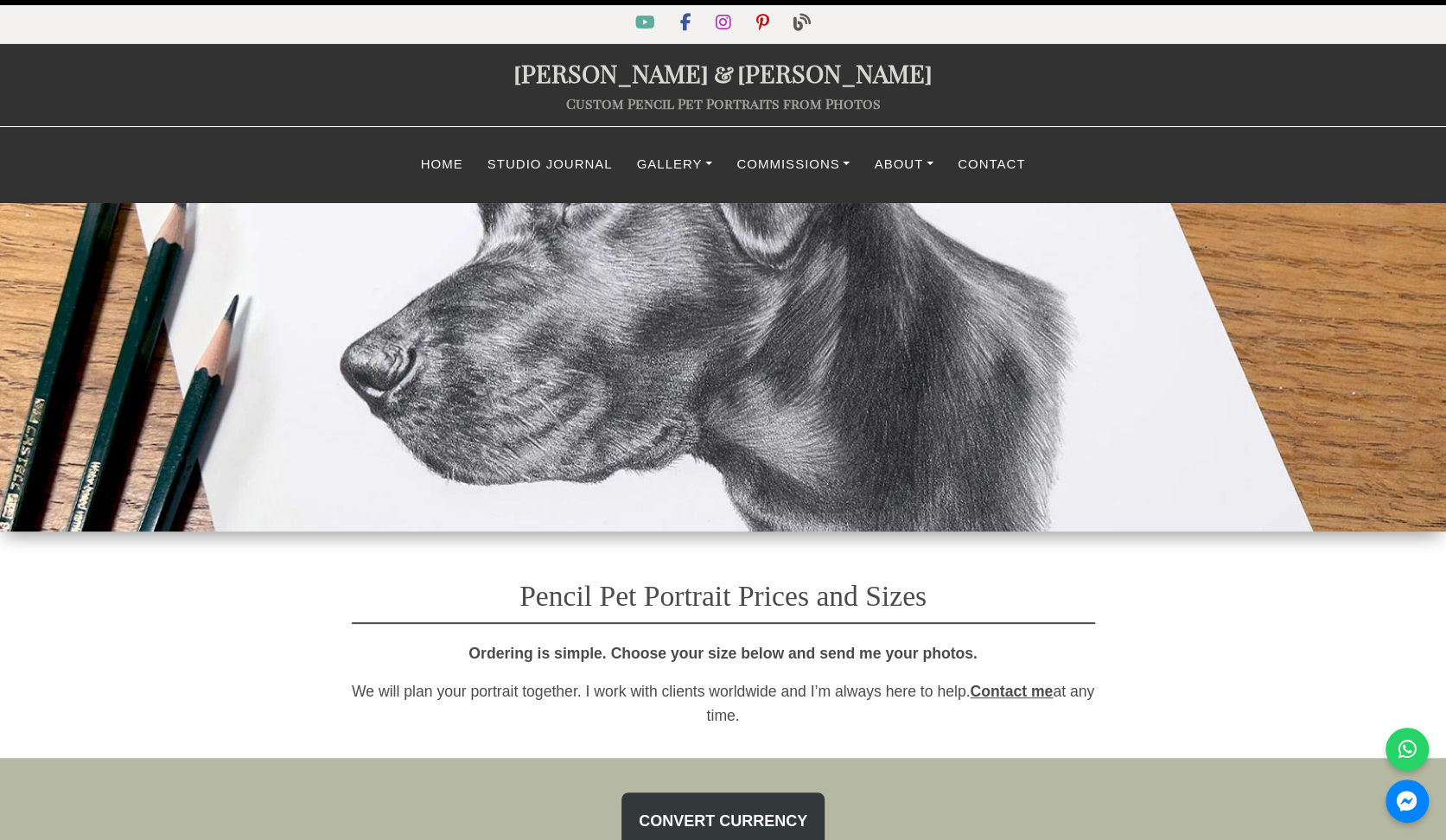
select select "GBP"
